Goal: Information Seeking & Learning: Learn about a topic

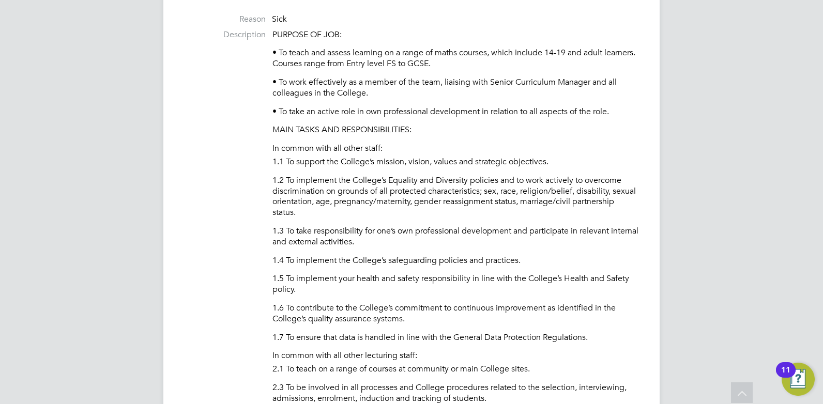
scroll to position [197, 0]
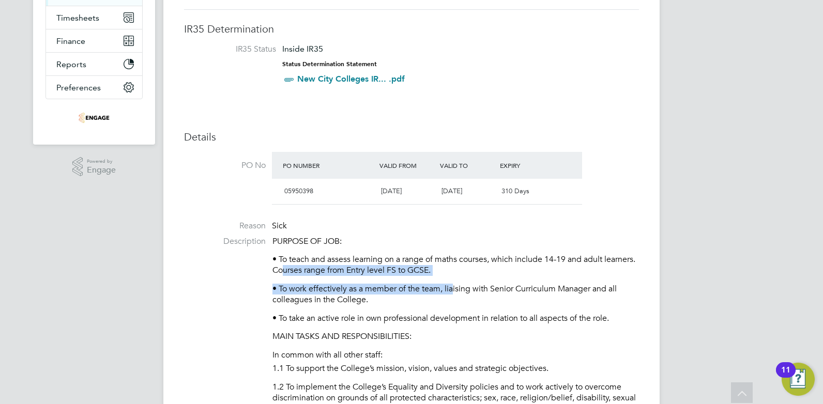
drag, startPoint x: 319, startPoint y: 268, endPoint x: 456, endPoint y: 276, distance: 137.3
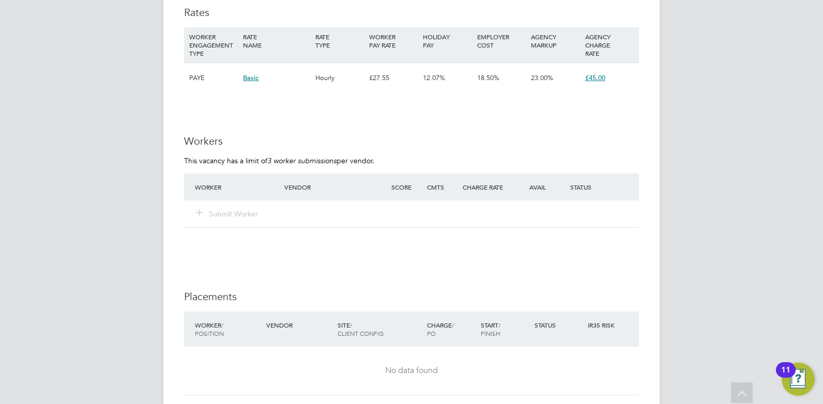
scroll to position [1709, 0]
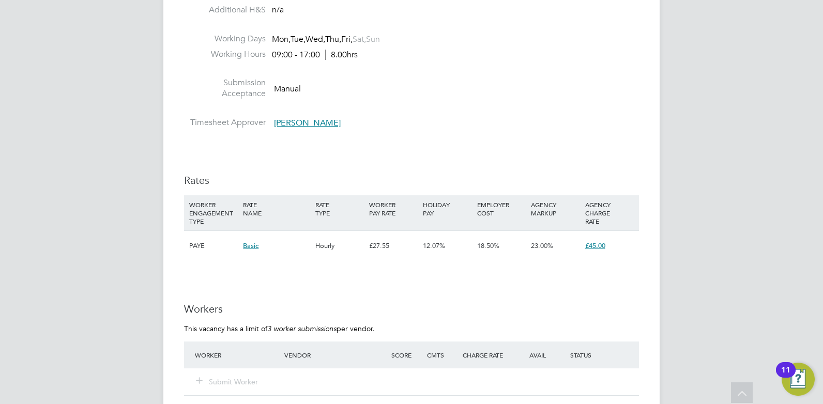
drag, startPoint x: 272, startPoint y: 65, endPoint x: 331, endPoint y: 69, distance: 59.1
click at [331, 69] on li at bounding box center [411, 70] width 455 height 13
drag, startPoint x: 273, startPoint y: 56, endPoint x: 312, endPoint y: 58, distance: 39.4
click at [312, 58] on div "09:00 - 17:00 8.00hrs" at bounding box center [315, 55] width 86 height 11
drag, startPoint x: 312, startPoint y: 58, endPoint x: 400, endPoint y: 131, distance: 114.2
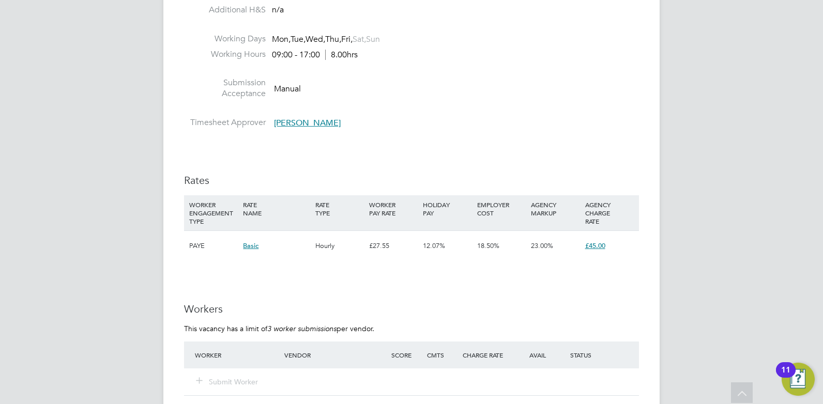
click at [400, 131] on li "Timesheet Approver [PERSON_NAME]" at bounding box center [411, 125] width 455 height 16
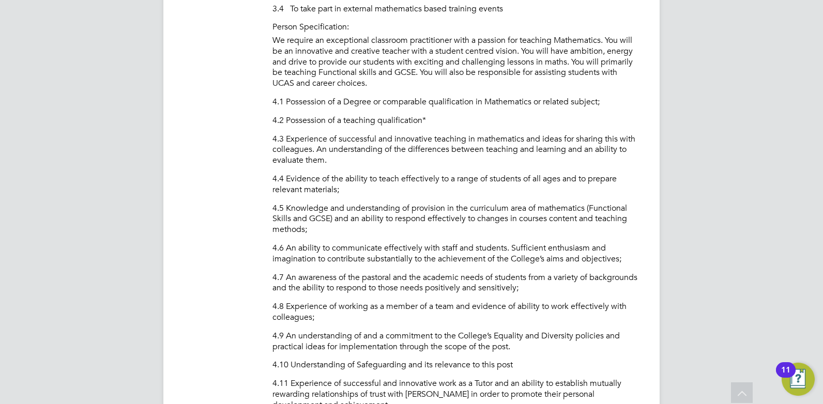
scroll to position [998, 0]
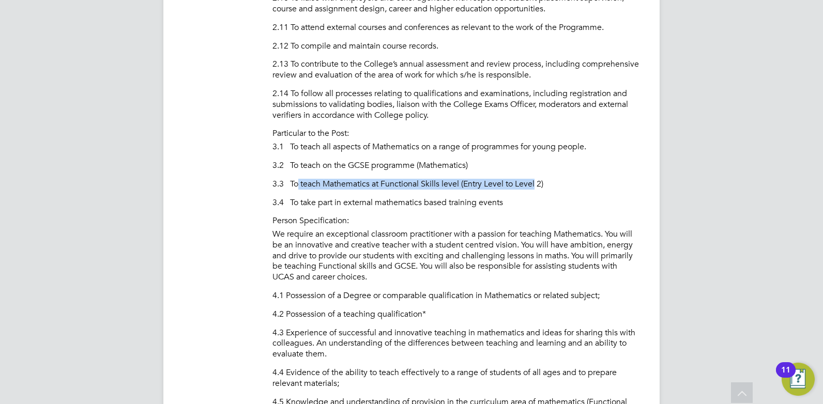
drag, startPoint x: 310, startPoint y: 173, endPoint x: 539, endPoint y: 185, distance: 229.4
click at [539, 185] on div "PURPOSE OF JOB: • To teach and assess learning on a range of maths courses, whi…" at bounding box center [456, 49] width 367 height 1229
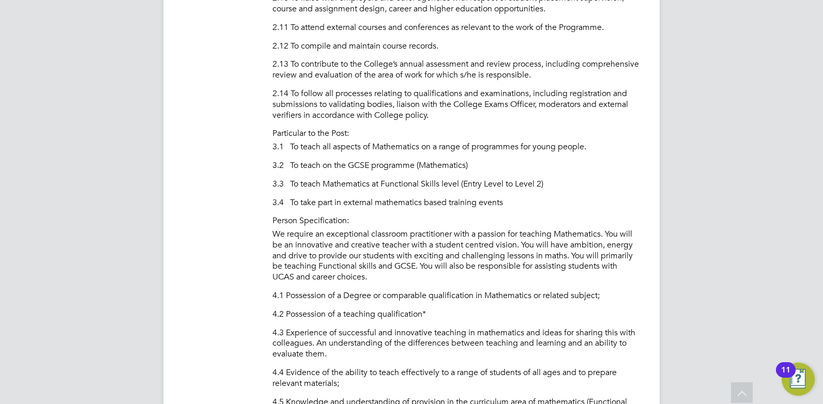
click at [406, 217] on li "Person Specification:" at bounding box center [456, 222] width 367 height 13
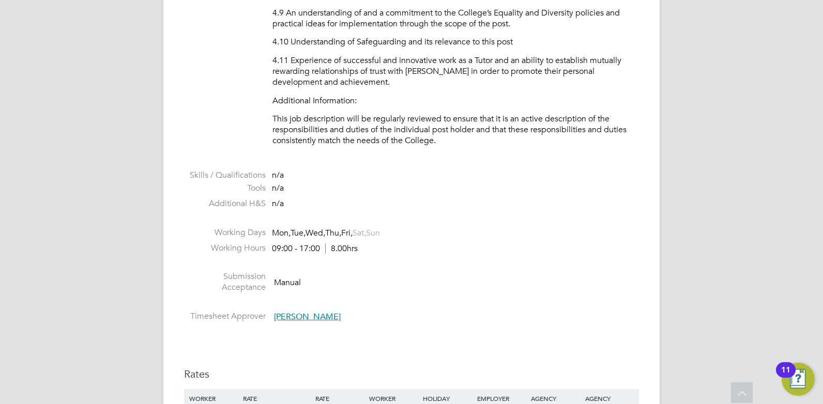
scroll to position [1489, 0]
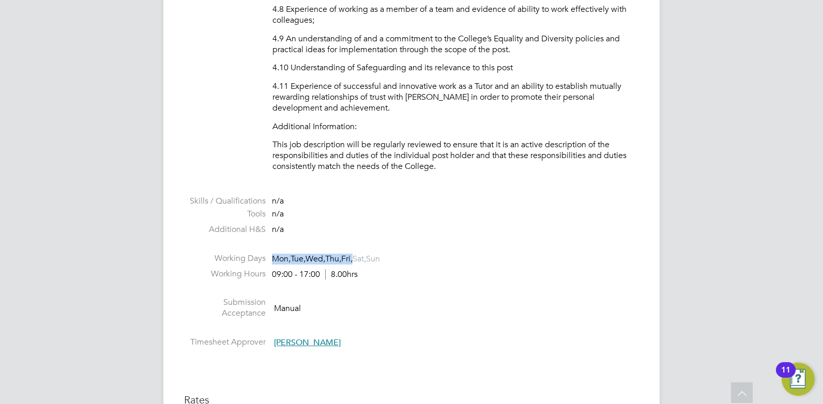
drag, startPoint x: 274, startPoint y: 263, endPoint x: 364, endPoint y: 259, distance: 90.1
click at [364, 259] on li "Working Days Mon, Tue, Wed, Thu, Fri, Sat, Sun" at bounding box center [411, 261] width 455 height 16
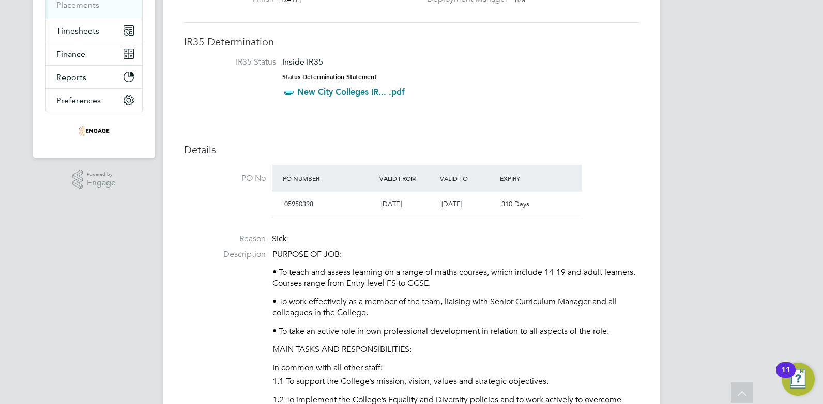
scroll to position [0, 0]
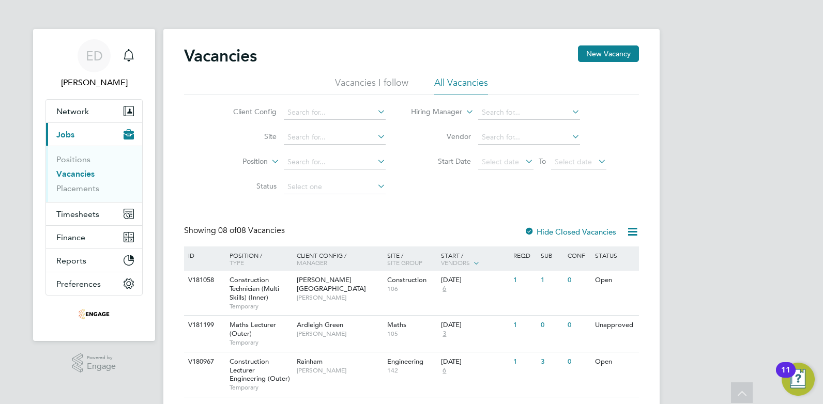
scroll to position [122, 0]
